Goal: Book appointment/travel/reservation

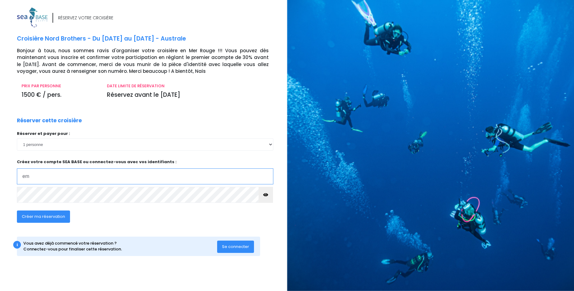
type input "e"
drag, startPoint x: 103, startPoint y: 176, endPoint x: 2, endPoint y: 173, distance: 101.0
click at [17, 173] on input "emmanuel.renier123@free.fr" at bounding box center [145, 176] width 256 height 16
type input "emmanuel.renier123@free.fr"
click at [45, 215] on span "Créer ma réservation" at bounding box center [43, 216] width 43 height 6
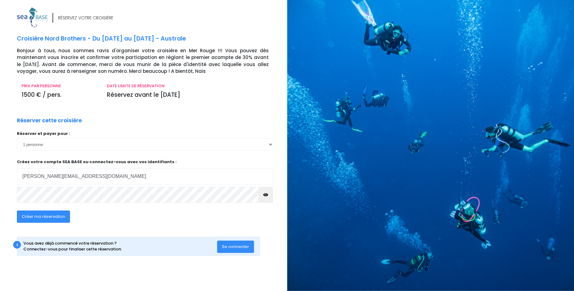
click at [266, 195] on icon "button" at bounding box center [265, 195] width 5 height 0
click at [42, 215] on span "Créer ma réservation" at bounding box center [43, 216] width 43 height 6
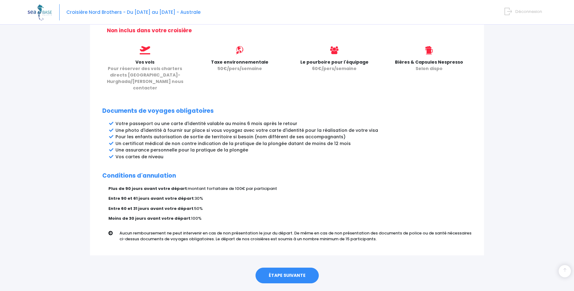
scroll to position [264, 0]
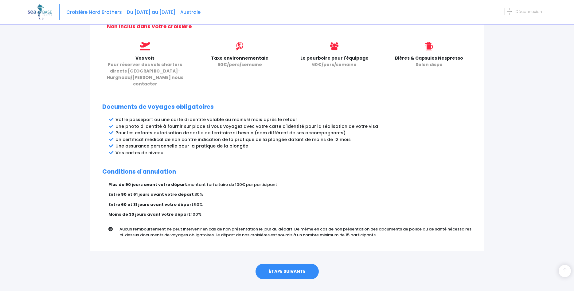
click at [282, 263] on link "ÉTAPE SUIVANTE" at bounding box center [286, 271] width 63 height 16
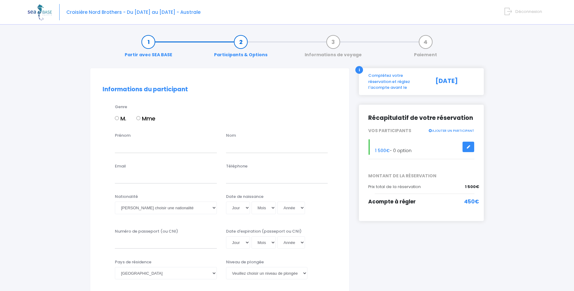
click at [116, 117] on input "M." at bounding box center [117, 118] width 4 height 4
radio input "true"
click at [126, 145] on input "Prénom" at bounding box center [166, 146] width 102 height 12
type input "Emmanuel"
click at [269, 146] on input "text" at bounding box center [277, 146] width 102 height 12
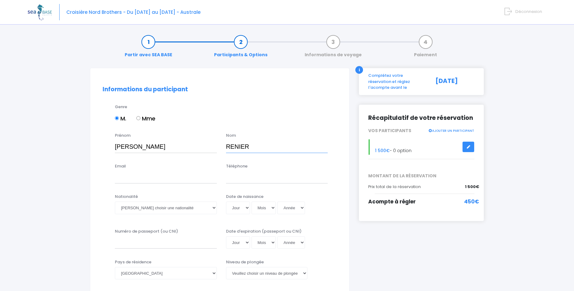
type input "RENIER"
click at [135, 180] on input "Email" at bounding box center [166, 177] width 102 height 12
type input "[PERSON_NAME][EMAIL_ADDRESS][DOMAIN_NAME]"
click at [241, 182] on input "Téléphone" at bounding box center [277, 177] width 102 height 12
type input "0676901185"
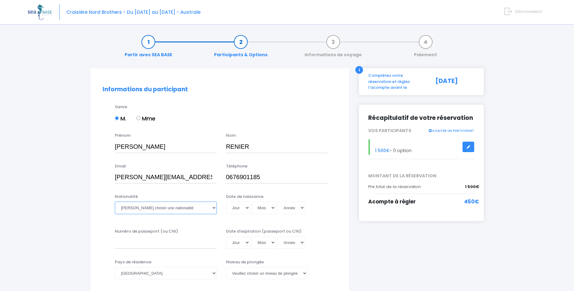
select select "Française"
click option "Française" at bounding box center [0, 0] width 0 height 0
click at [226, 201] on select "Jour 01 02 03 04 05 06 07 08 09 10 11 12 13 14 15 16 17 18 19 20 21 22 23 24 25…" at bounding box center [238, 207] width 24 height 12
select select "13"
click option "13" at bounding box center [0, 0] width 0 height 0
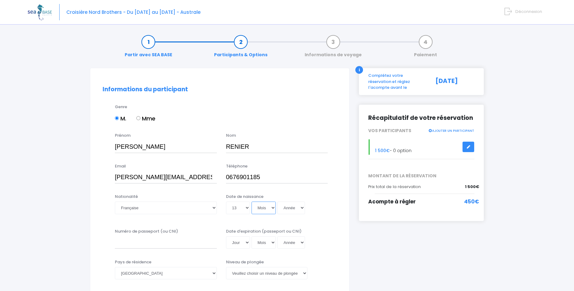
click at [251, 201] on select "Mois 01 02 03 04 05 06 07 08 09 10 11 12" at bounding box center [263, 207] width 25 height 12
select select "05"
click option "05" at bounding box center [0, 0] width 0 height 0
select select "1970"
click option "1970" at bounding box center [0, 0] width 0 height 0
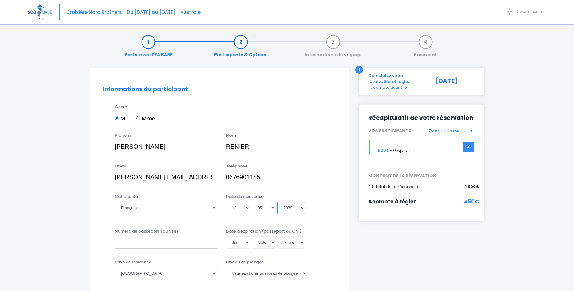
type input "1970-05-13"
click at [138, 246] on input "Numéro de passeport (ou CNI)" at bounding box center [166, 242] width 102 height 12
type input "22KA29411"
click at [226, 236] on select "Jour 01 02 03 04 05 06 07 08 09 10 11 12 13 14 15 16 17 18 19 20 21 22 23 24 25…" at bounding box center [238, 242] width 24 height 12
select select "18"
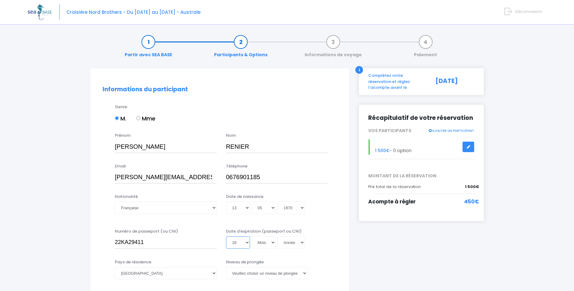
click option "18" at bounding box center [0, 0] width 0 height 0
click at [251, 236] on select "Mois 01 02 03 04 05 06 07 08 09 10 11 12" at bounding box center [263, 242] width 25 height 12
select select "12"
click option "12" at bounding box center [0, 0] width 0 height 0
click at [277, 236] on select "Année 2045 2044 2043 2042 2041 2040 2039 2038 2037 2036 2035 2034 2033 2032 203…" at bounding box center [291, 242] width 28 height 12
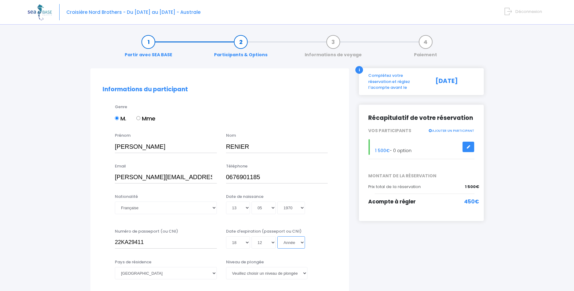
select select "2032"
click option "2032" at bounding box center [0, 0] width 0 height 0
type input "[DATE]"
click at [115, 267] on select "Afghanistan Afrique du Sud Albanie Algérie Allemagne Andorre Angola Anguilla An…" at bounding box center [166, 273] width 102 height 12
click option "France" at bounding box center [0, 0] width 0 height 0
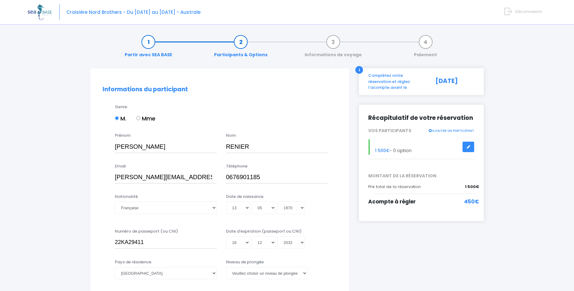
click at [261, 263] on label "Niveau de plongée" at bounding box center [245, 262] width 38 height 6
click at [261, 267] on select "Veuillez choisir un niveau de plongée Non plongeur Junior OW diver Adventure OW…" at bounding box center [266, 273] width 81 height 12
click at [226, 267] on select "Veuillez choisir un niveau de plongée Non plongeur Junior OW diver Adventure OW…" at bounding box center [266, 273] width 81 height 12
select select "N3"
click option "N3" at bounding box center [0, 0] width 0 height 0
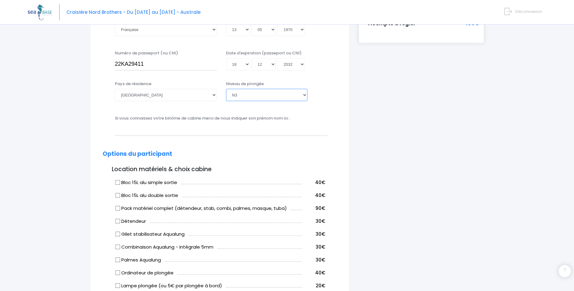
scroll to position [188, 0]
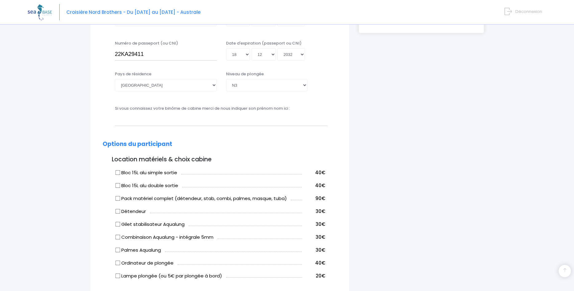
click at [118, 173] on input "Bloc 15L alu simple sortie" at bounding box center [117, 172] width 5 height 5
checkbox input "true"
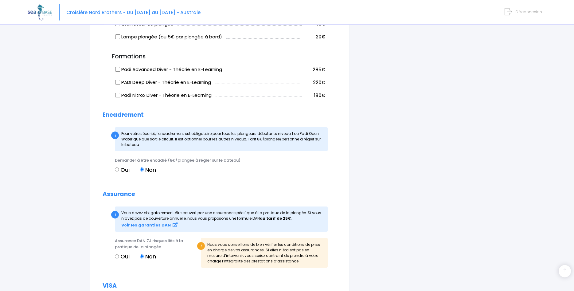
scroll to position [438, 0]
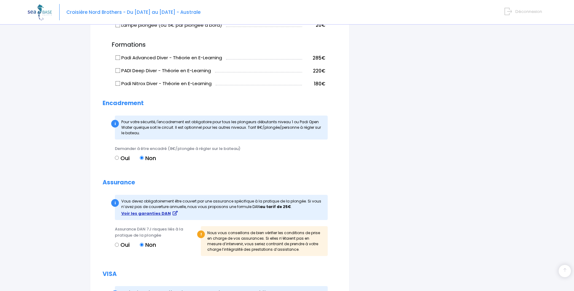
click at [137, 214] on strong "Voir les garanties DAN" at bounding box center [145, 213] width 49 height 6
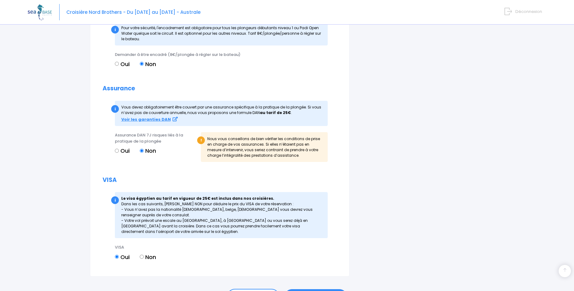
scroll to position [564, 0]
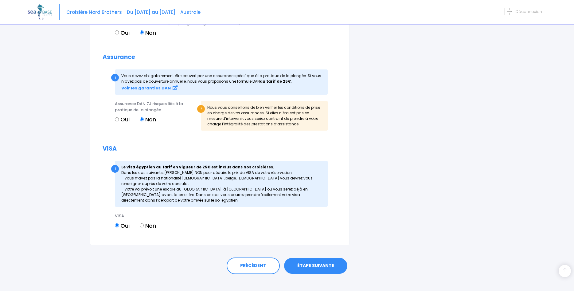
click at [143, 227] on input "Non" at bounding box center [142, 225] width 4 height 4
radio input "true"
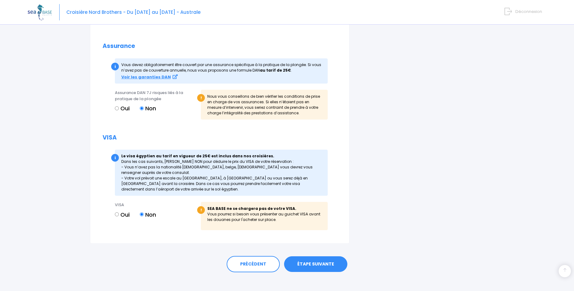
scroll to position [580, 0]
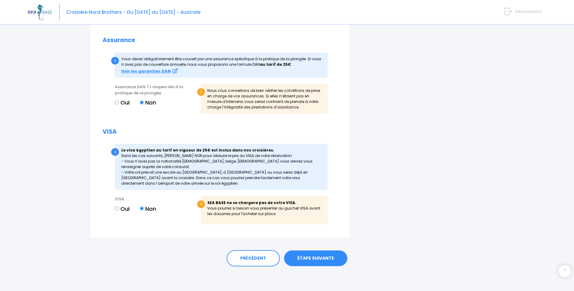
click at [308, 256] on link "ÉTAPE SUIVANTE" at bounding box center [315, 258] width 63 height 16
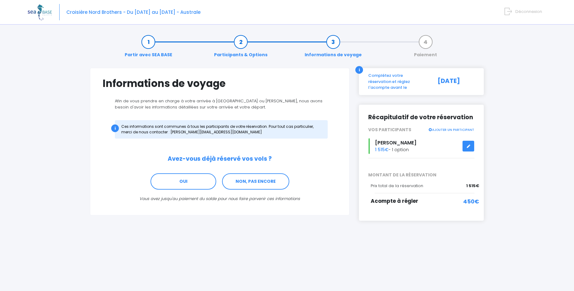
drag, startPoint x: 255, startPoint y: 181, endPoint x: 248, endPoint y: 217, distance: 37.1
click at [248, 217] on div "Partir avec SEA BASE Participants & Options Informations de voyage Paiement Inf…" at bounding box center [286, 136] width 403 height 214
click at [252, 183] on link "NON, PAS ENCORE" at bounding box center [255, 181] width 67 height 17
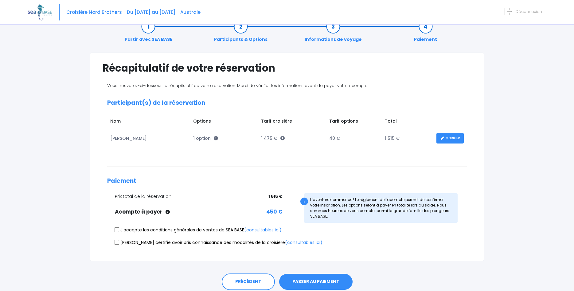
scroll to position [31, 0]
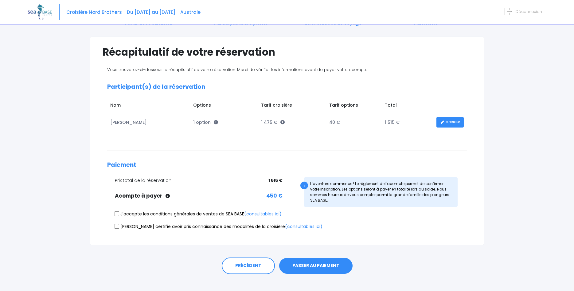
click at [118, 213] on input "J'accepte les conditions générales de ventes de SEA BASE (consultables ici)" at bounding box center [116, 213] width 5 height 5
checkbox input "true"
click at [116, 227] on input "[PERSON_NAME] certifie avoir pris connaissance des modalités de la croisière (c…" at bounding box center [116, 225] width 5 height 5
checkbox input "true"
click at [235, 262] on link "PRÉCÉDENT" at bounding box center [248, 265] width 53 height 17
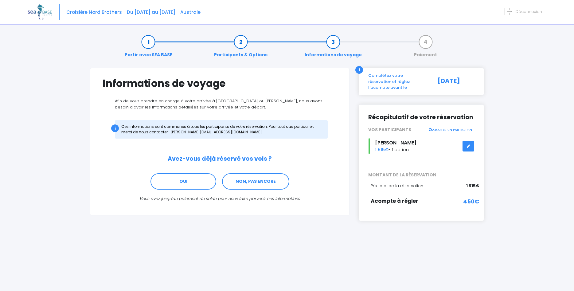
click at [244, 44] on link "Participants & Options" at bounding box center [241, 48] width 60 height 19
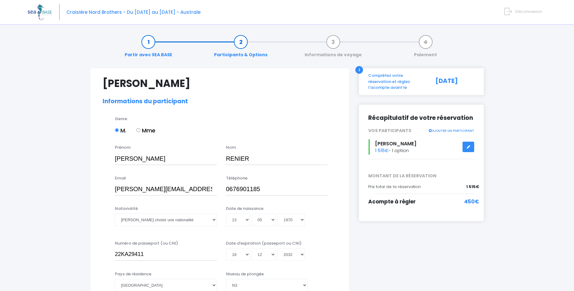
select select "N3"
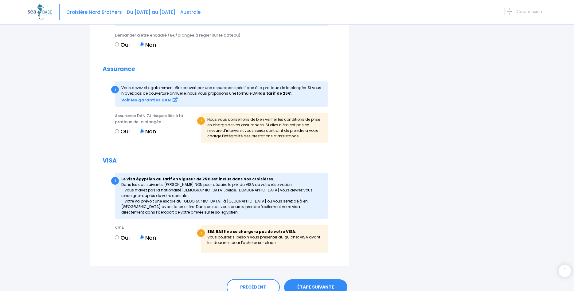
scroll to position [592, 0]
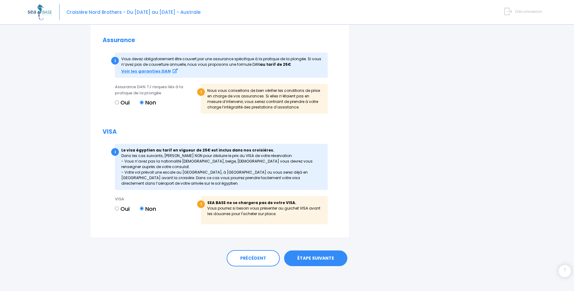
click at [309, 257] on link "ÉTAPE SUIVANTE" at bounding box center [315, 258] width 63 height 16
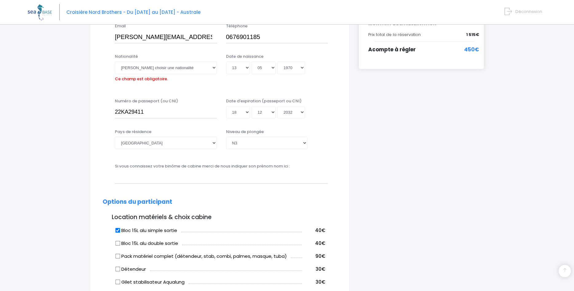
scroll to position [121, 0]
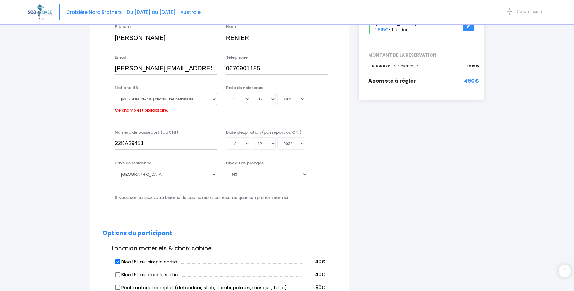
click at [115, 93] on select "Veuillez choisir une nationalité Afghane Albanaise Algerienne Allemande America…" at bounding box center [166, 99] width 102 height 12
select select "Française"
click option "Française" at bounding box center [0, 0] width 0 height 0
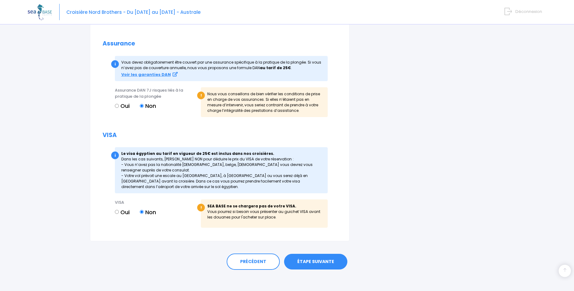
scroll to position [592, 0]
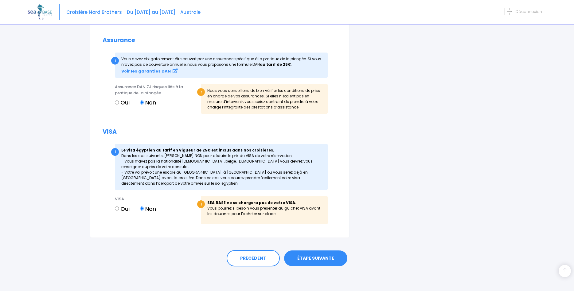
click at [321, 257] on link "ÉTAPE SUIVANTE" at bounding box center [315, 258] width 63 height 16
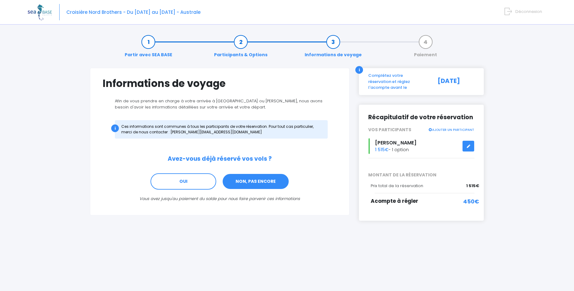
click at [263, 188] on link "NON, PAS ENCORE" at bounding box center [255, 181] width 67 height 17
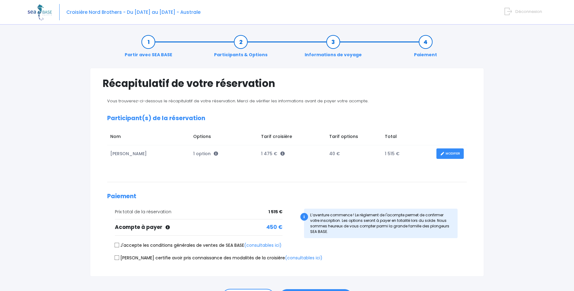
click at [118, 244] on input "J'accepte les conditions générales de ventes de SEA BASE (consultables ici)" at bounding box center [116, 244] width 5 height 5
checkbox input "true"
click at [118, 258] on input "Je certifie avoir pris connaissance des modalités de la croisière (consultables…" at bounding box center [116, 257] width 5 height 5
checkbox input "true"
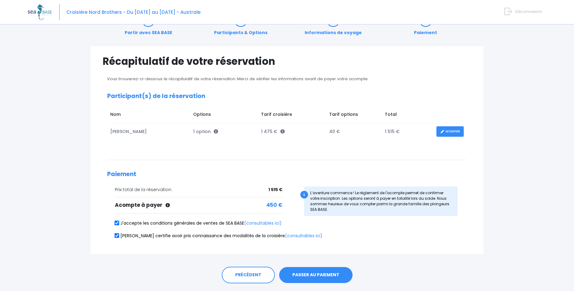
scroll to position [39, 0]
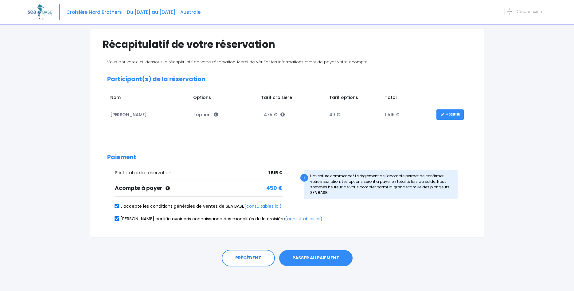
click at [323, 259] on button "PASSER AU PAIEMENT" at bounding box center [315, 258] width 73 height 16
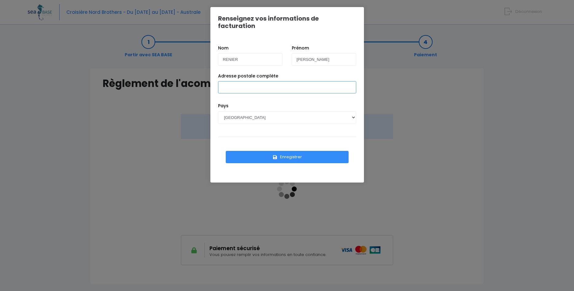
click at [263, 81] on input "Adresse postale complète" at bounding box center [287, 87] width 138 height 12
type input "[STREET_ADDRESS]"
click at [257, 152] on button "Enregistrer" at bounding box center [287, 157] width 123 height 12
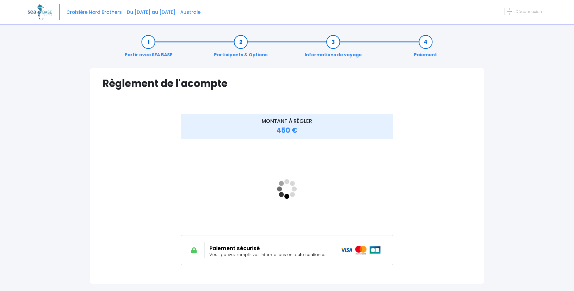
click at [415, 182] on div "MONTANT À RÉGLER 450 €" at bounding box center [287, 194] width 369 height 160
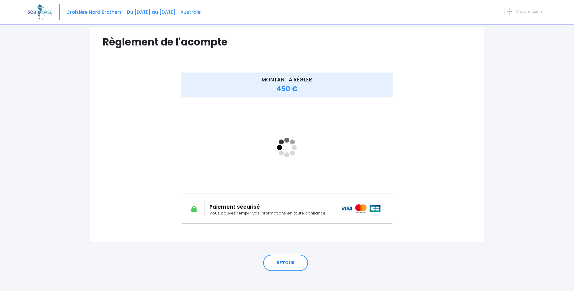
scroll to position [46, 0]
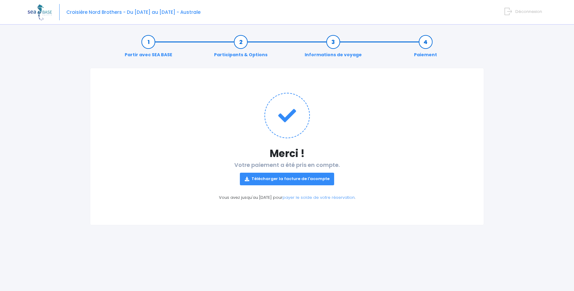
click at [283, 177] on link "Télécharger la facture de l'acompte" at bounding box center [287, 178] width 95 height 12
